Goal: Task Accomplishment & Management: Manage account settings

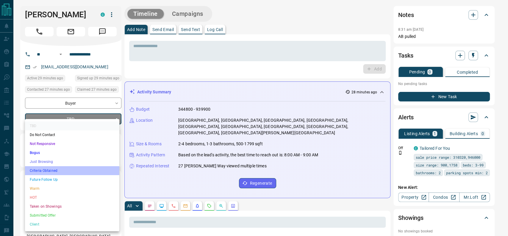
click at [60, 172] on li "Criteria Obtained" at bounding box center [72, 170] width 94 height 9
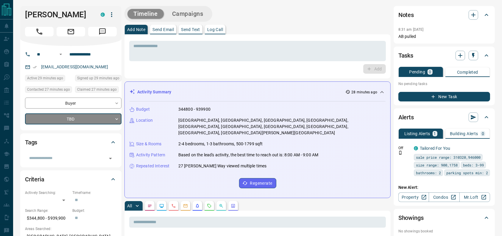
click at [219, 118] on p "[GEOGRAPHIC_DATA], [GEOGRAPHIC_DATA], [GEOGRAPHIC_DATA], [GEOGRAPHIC_DATA], [GE…" at bounding box center [281, 126] width 207 height 19
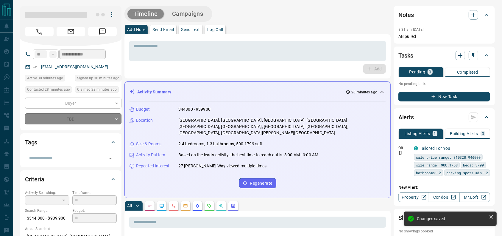
type input "*"
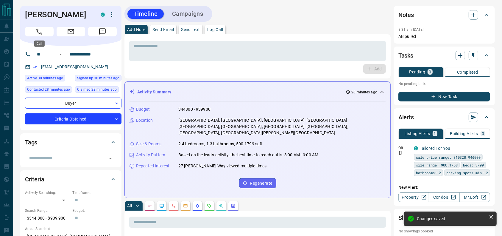
click at [30, 28] on button "Call" at bounding box center [39, 32] width 29 height 10
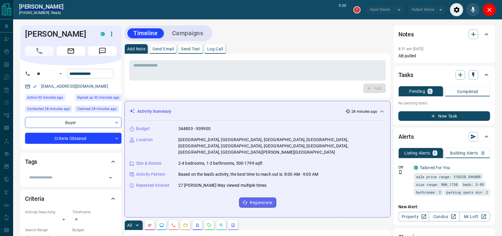
type input "*******"
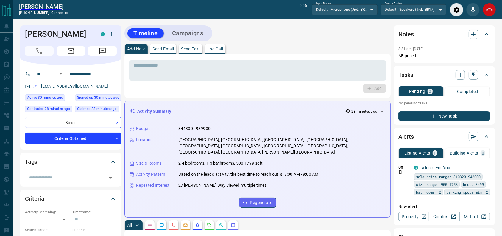
click at [492, 16] on button "End Call" at bounding box center [489, 9] width 13 height 13
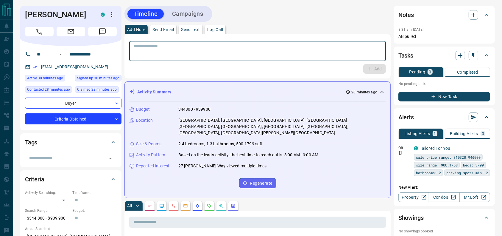
click at [355, 58] on div "* ​" at bounding box center [257, 51] width 257 height 20
type textarea "**********"
click at [358, 71] on div "Add" at bounding box center [257, 69] width 257 height 10
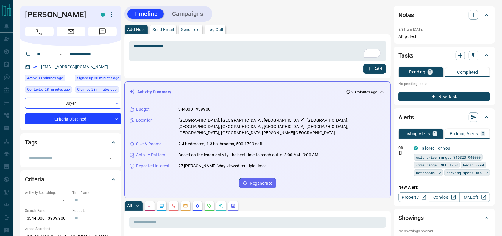
click at [368, 70] on icon "button" at bounding box center [369, 68] width 5 height 5
click at [201, 11] on button "Campaigns" at bounding box center [187, 14] width 43 height 10
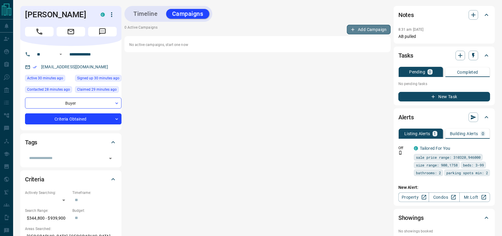
click at [357, 30] on button "Add Campaign" at bounding box center [369, 30] width 44 height 10
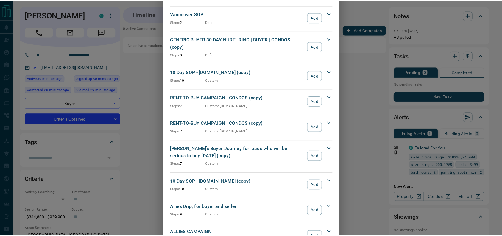
scroll to position [642, 0]
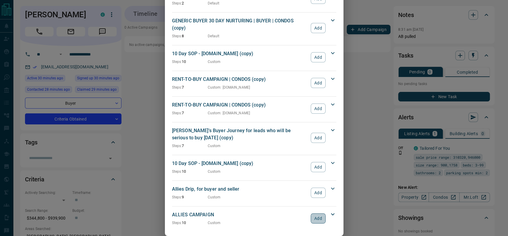
click at [311, 213] on button "Add" at bounding box center [318, 218] width 15 height 10
